Goal: Task Accomplishment & Management: Manage account settings

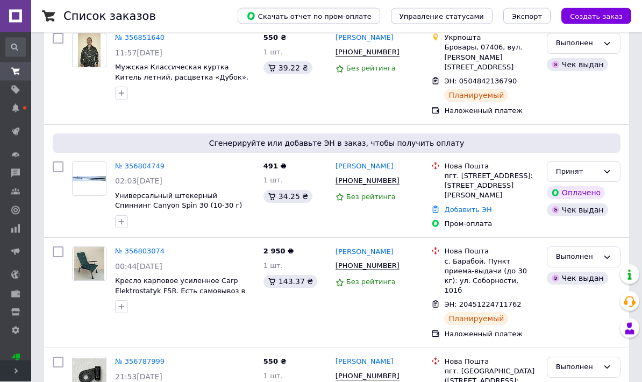
scroll to position [202, 0]
click at [151, 162] on link "№ 356804749" at bounding box center [139, 166] width 49 height 8
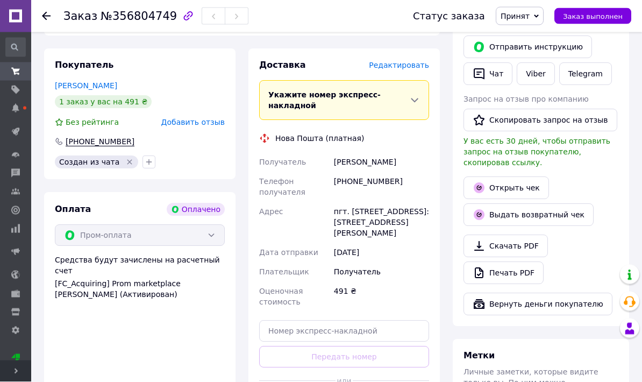
scroll to position [242, 0]
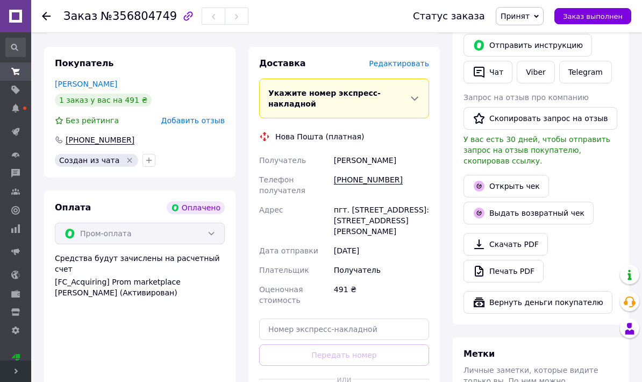
click at [421, 60] on span "Редактировать" at bounding box center [399, 63] width 60 height 9
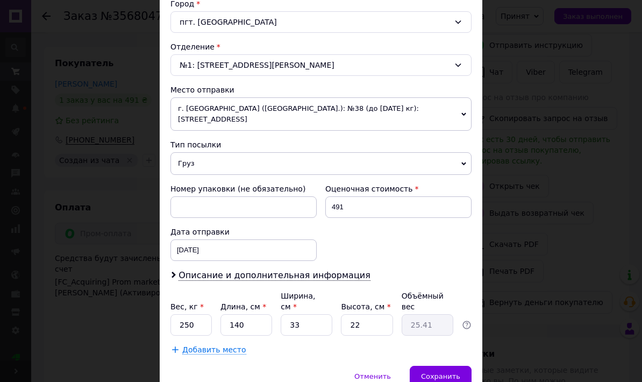
scroll to position [299, 0]
click at [323, 314] on input "33" at bounding box center [306, 324] width 52 height 21
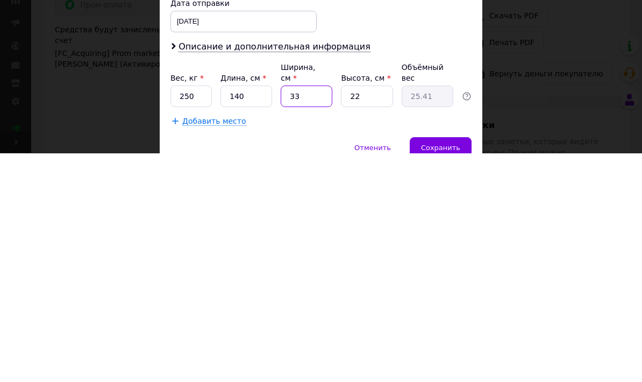
type input "3"
type input "2.31"
type input "7"
type input "5.39"
type input "7"
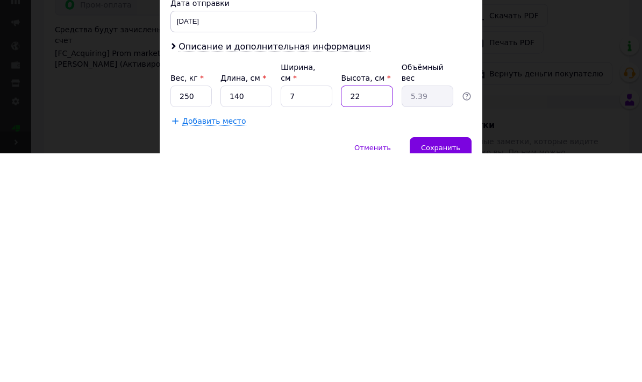
click at [378, 314] on input "22" at bounding box center [367, 324] width 52 height 21
type input "2"
type input "0.49"
type input "7"
type input "1.72"
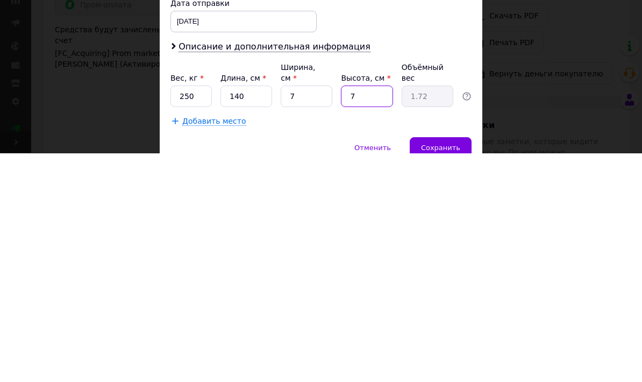
type input "7"
click at [263, 314] on input "140" at bounding box center [246, 324] width 52 height 21
type input "14"
type input "0.17"
type input "142"
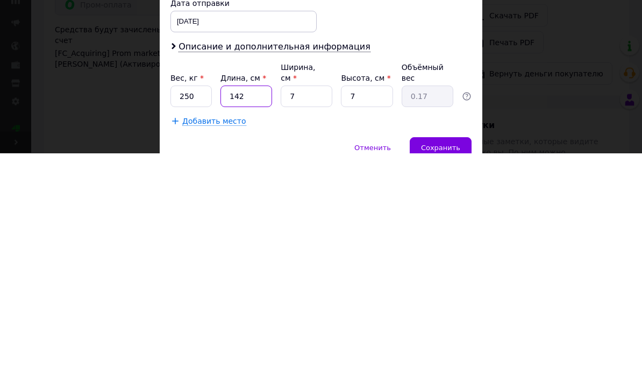
type input "1.74"
type input "14"
type input "0.17"
type input "143"
type input "1.75"
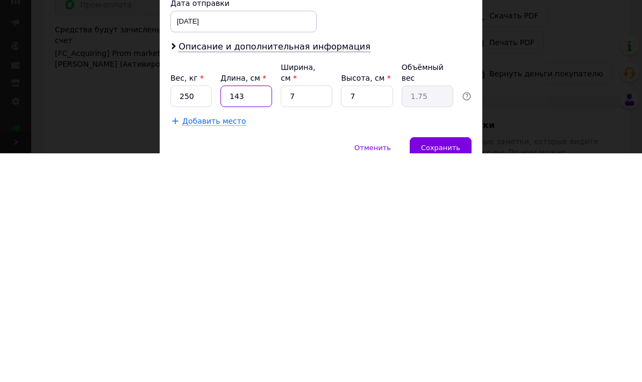
type input "143"
click at [205, 314] on input "250" at bounding box center [190, 324] width 41 height 21
type input "2"
type input "1"
click at [449, 372] on span "Сохранить" at bounding box center [440, 376] width 39 height 8
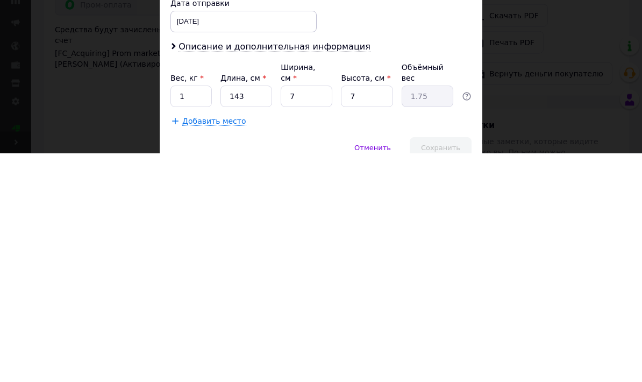
scroll to position [471, 0]
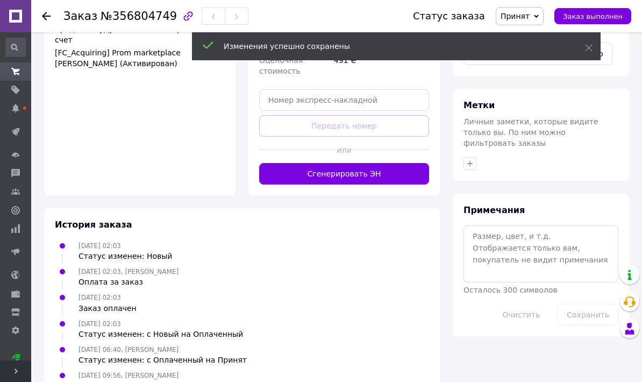
click at [405, 163] on button "Сгенерировать ЭН" at bounding box center [344, 173] width 170 height 21
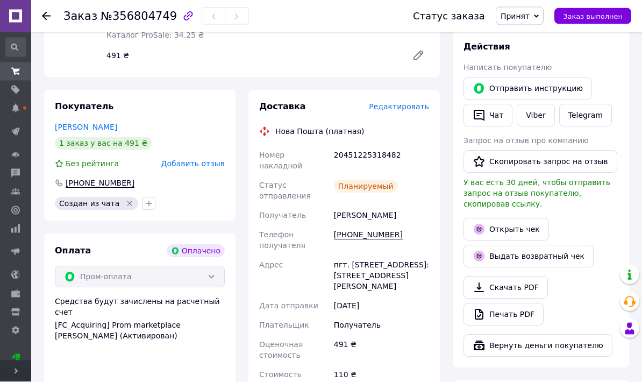
scroll to position [190, 0]
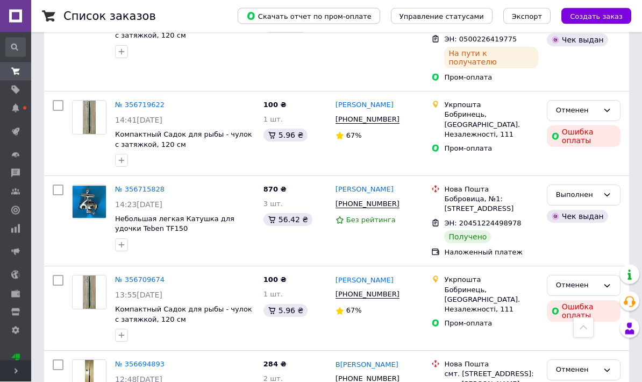
scroll to position [1020, 0]
